Goal: Transaction & Acquisition: Purchase product/service

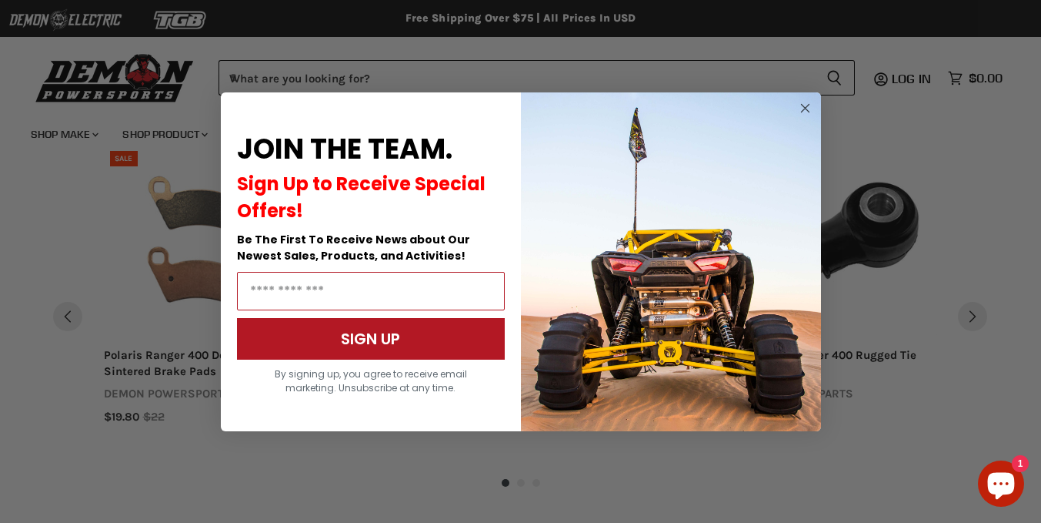
scroll to position [1382, 0]
